Goal: Task Accomplishment & Management: Manage account settings

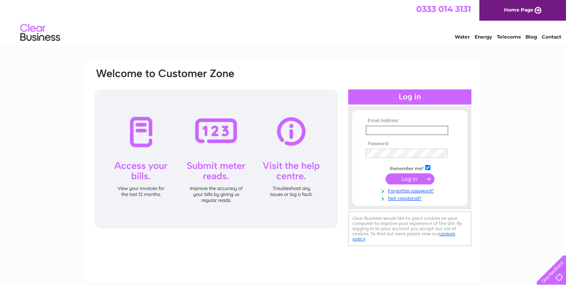
type input "[EMAIL_ADDRESS][DOMAIN_NAME]"
click at [410, 178] on input "submit" at bounding box center [410, 178] width 49 height 11
click at [412, 178] on input "submit" at bounding box center [410, 177] width 49 height 11
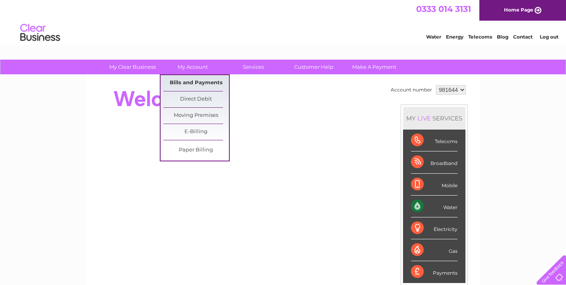
click at [188, 80] on link "Bills and Payments" at bounding box center [196, 83] width 66 height 16
click at [190, 79] on link "Bills and Payments" at bounding box center [196, 83] width 66 height 16
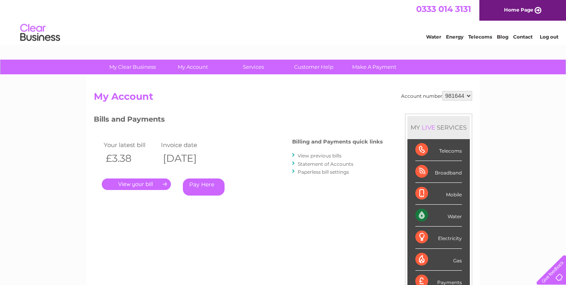
click at [134, 184] on link "." at bounding box center [136, 184] width 69 height 12
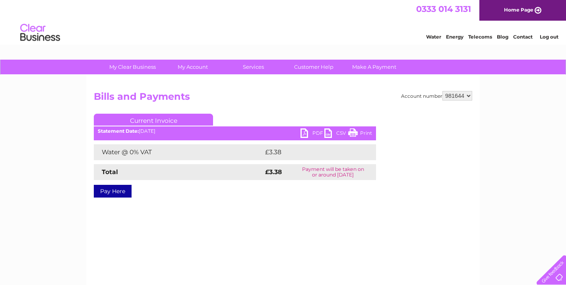
click at [302, 132] on link "PDF" at bounding box center [312, 134] width 24 height 12
click at [335, 131] on link "CSV" at bounding box center [336, 134] width 24 height 12
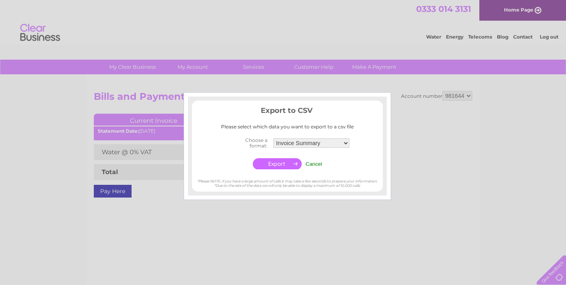
click at [321, 163] on input "Cancel" at bounding box center [314, 164] width 17 height 6
